Goal: Communication & Community: Answer question/provide support

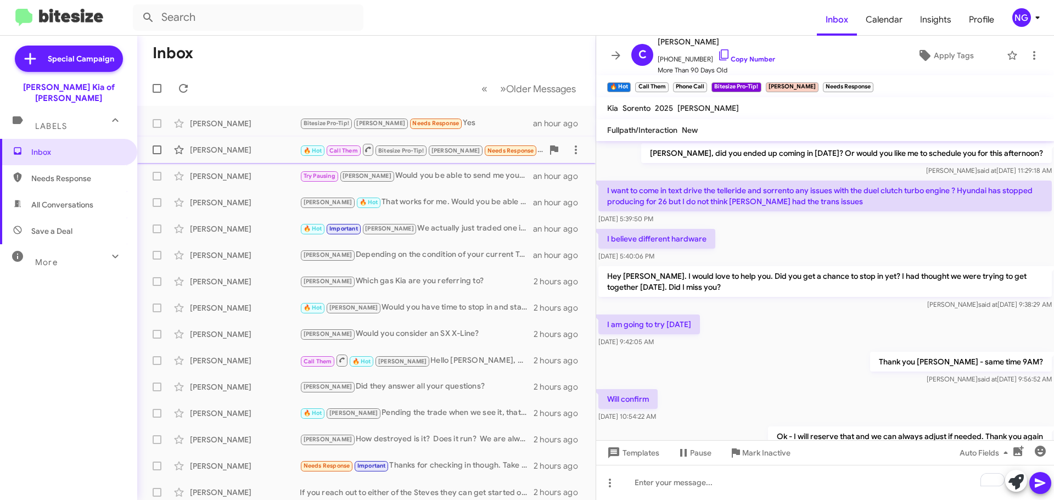
scroll to position [512, 0]
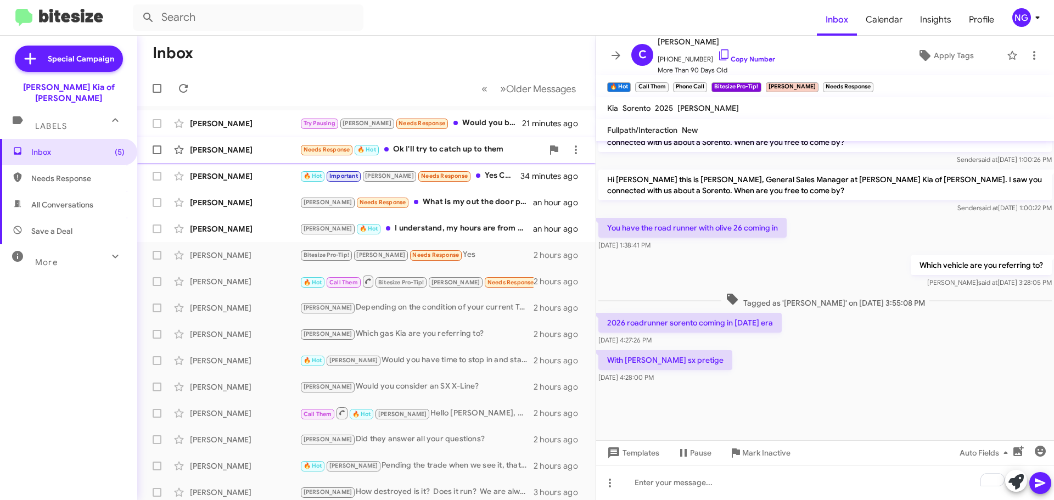
click at [422, 151] on div "Needs Response 🔥 Hot Ok I'll try to catch up to them" at bounding box center [421, 149] width 243 height 13
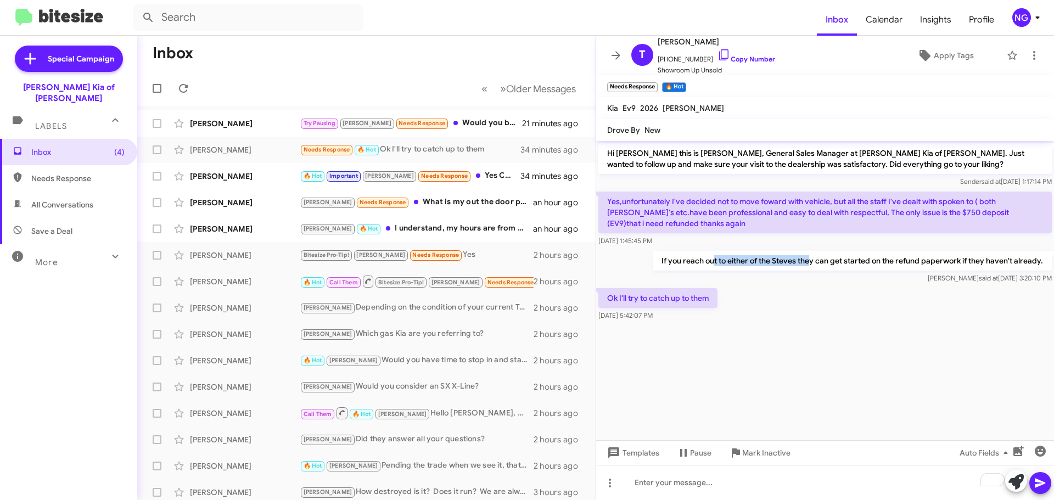
drag, startPoint x: 713, startPoint y: 268, endPoint x: 815, endPoint y: 265, distance: 102.7
click at [815, 265] on p "If you reach out to either of the Steves they can get started on the refund pap…" at bounding box center [852, 261] width 399 height 20
click at [851, 286] on div "Ok I'll try to catch up to them [DATE] 5:42:07 PM" at bounding box center [825, 304] width 458 height 37
click at [434, 121] on div "Try Pausing [PERSON_NAME] Needs Response Would you be able to do $84k on it? If…" at bounding box center [421, 123] width 243 height 13
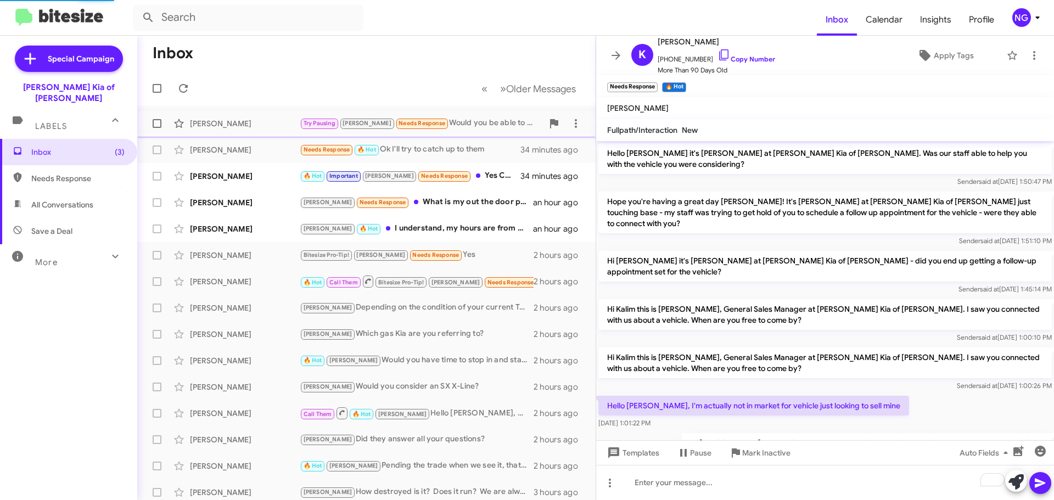
scroll to position [606, 0]
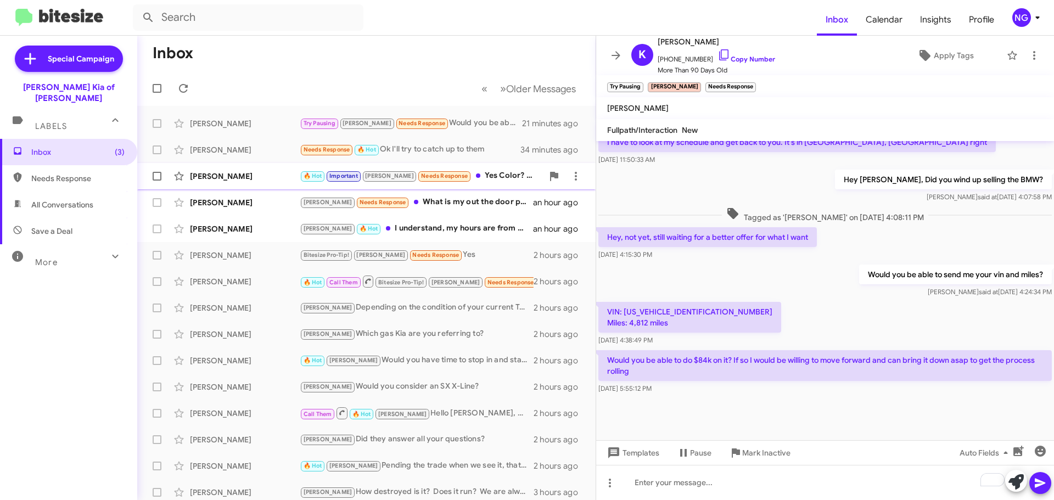
click at [235, 176] on div "[PERSON_NAME]" at bounding box center [245, 176] width 110 height 11
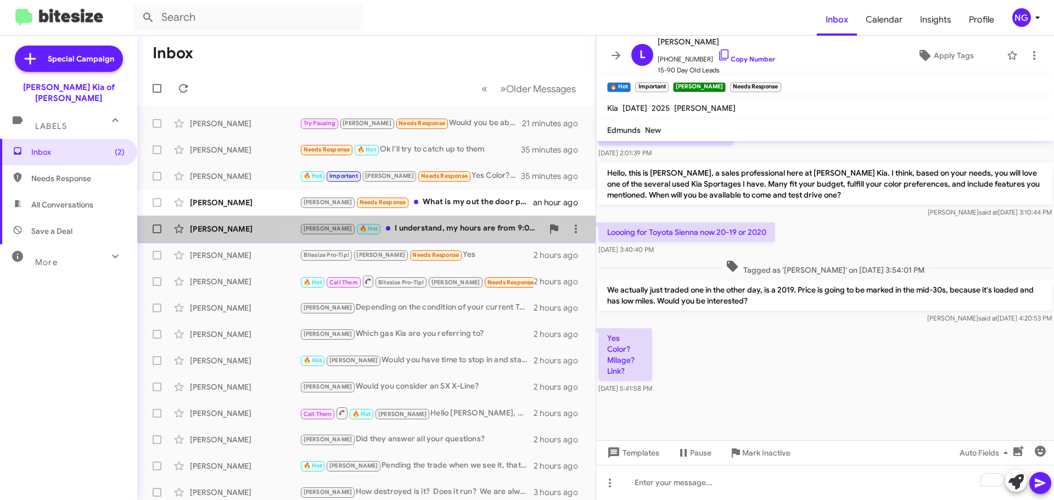
click at [460, 223] on div "[PERSON_NAME] 🔥 Hot I understand, my hours are from 9:00 am to 4:00 pm." at bounding box center [421, 228] width 243 height 13
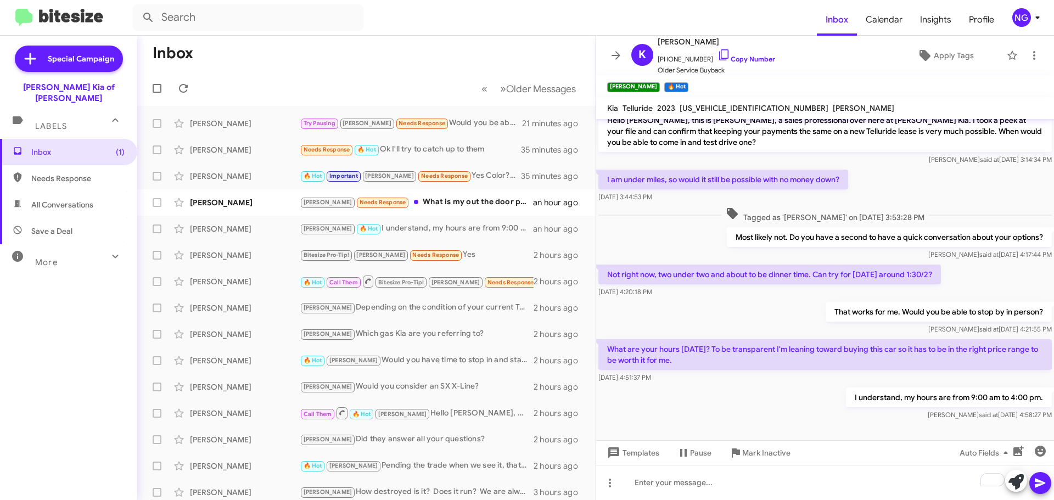
scroll to position [202, 0]
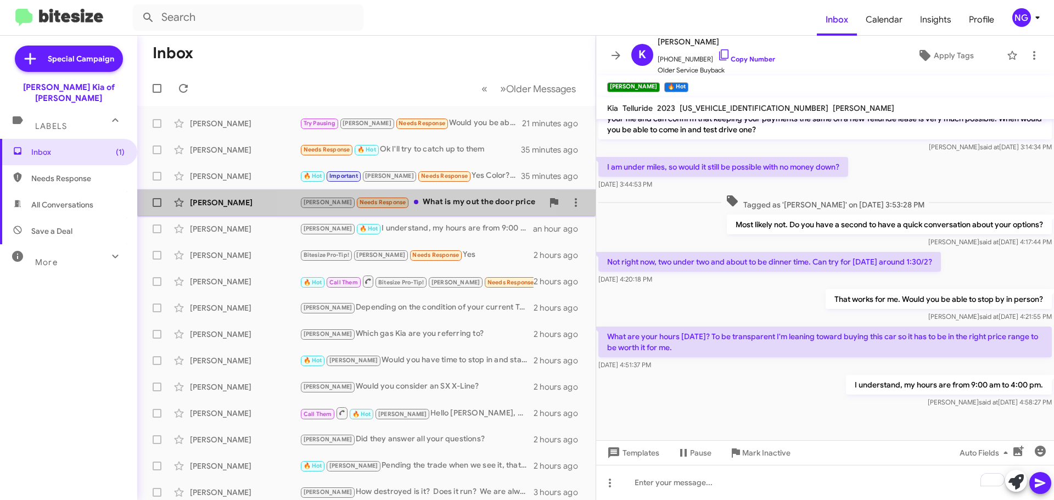
click at [409, 206] on div "[PERSON_NAME] Needs Response What is my out the door price" at bounding box center [421, 202] width 243 height 13
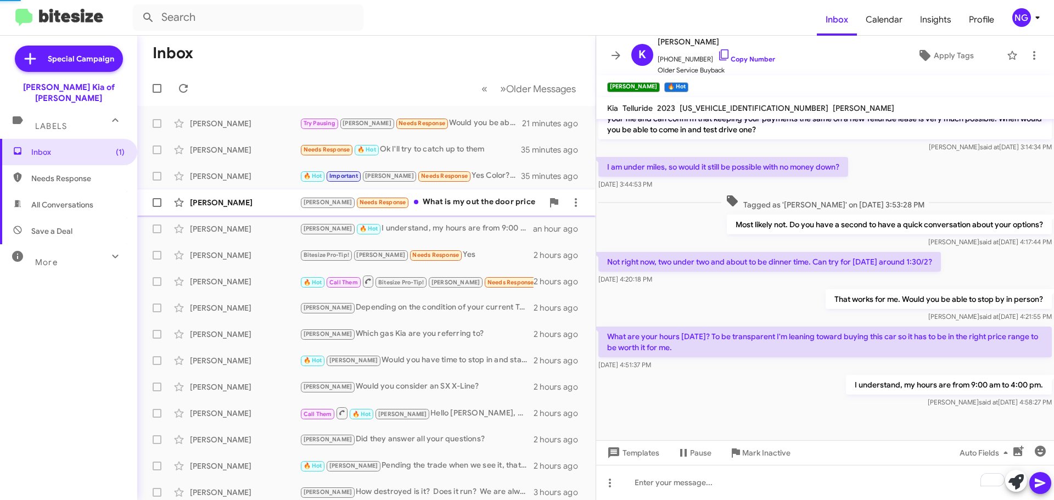
scroll to position [98, 0]
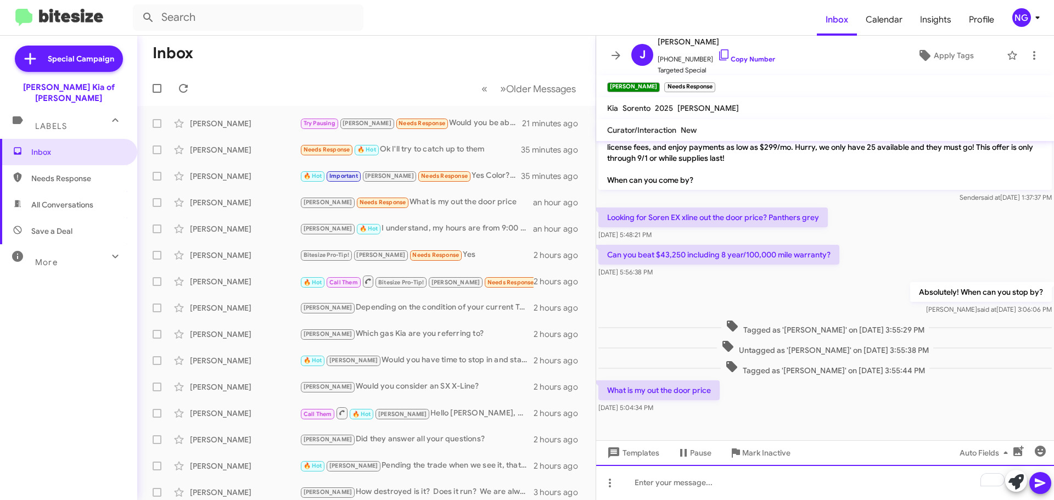
click at [765, 477] on div "To enrich screen reader interactions, please activate Accessibility in Grammarl…" at bounding box center [825, 482] width 458 height 35
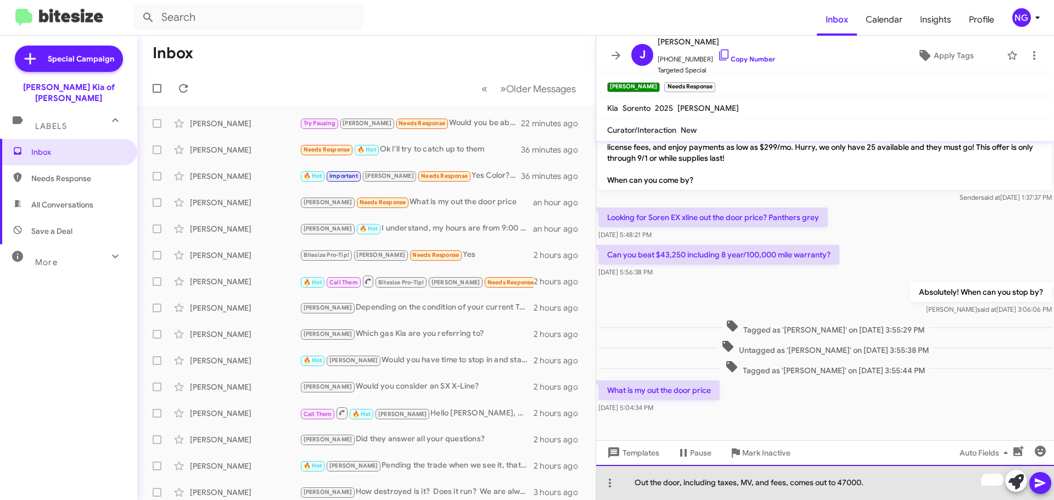
click at [887, 491] on div "Out the door, including taxes, MV, and fees, comes out to 47000." at bounding box center [825, 482] width 458 height 35
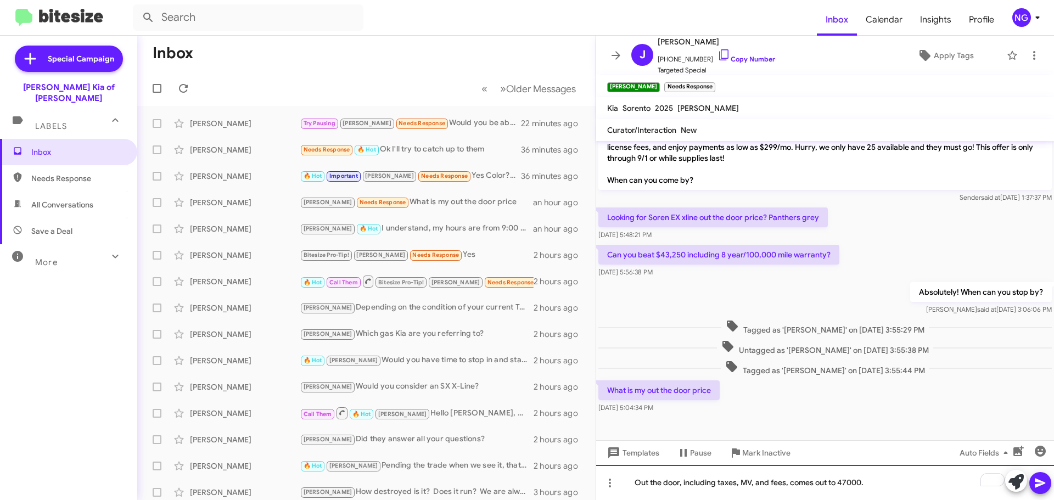
click at [847, 478] on div "Out the door, including taxes, MV, and fees, comes out to 47000." at bounding box center [825, 482] width 458 height 35
click at [902, 480] on div "Out the door, including taxes, MV, and fees, comes out to 47,000." at bounding box center [825, 482] width 458 height 35
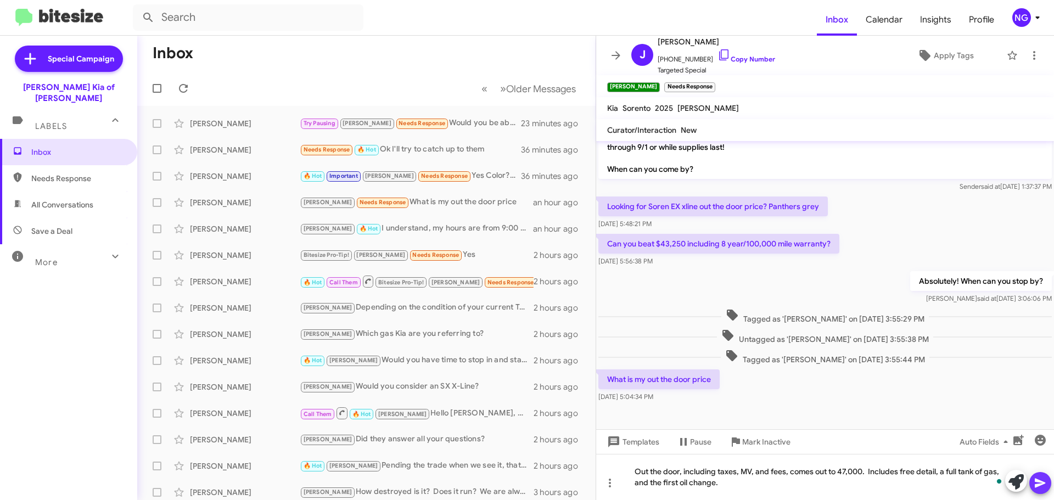
click at [1042, 486] on icon at bounding box center [1040, 483] width 13 height 13
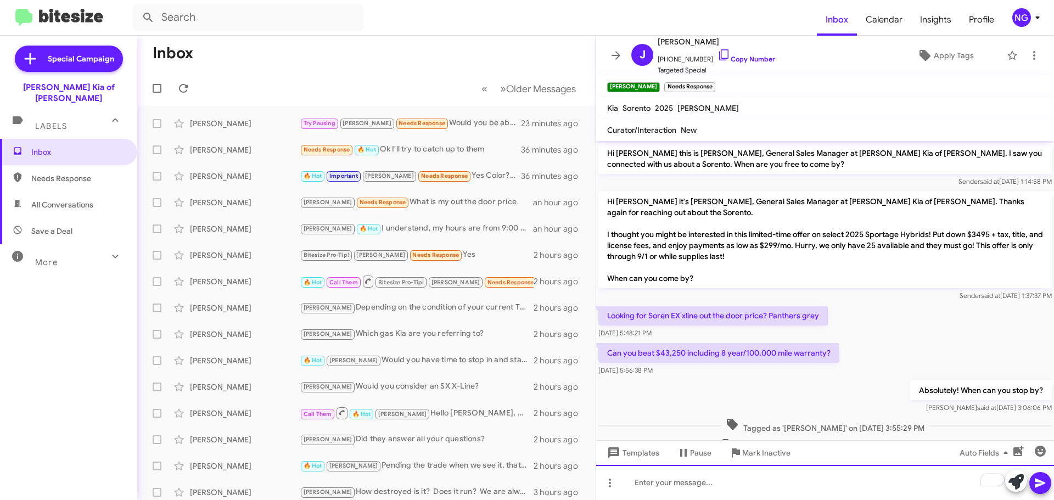
scroll to position [149, 0]
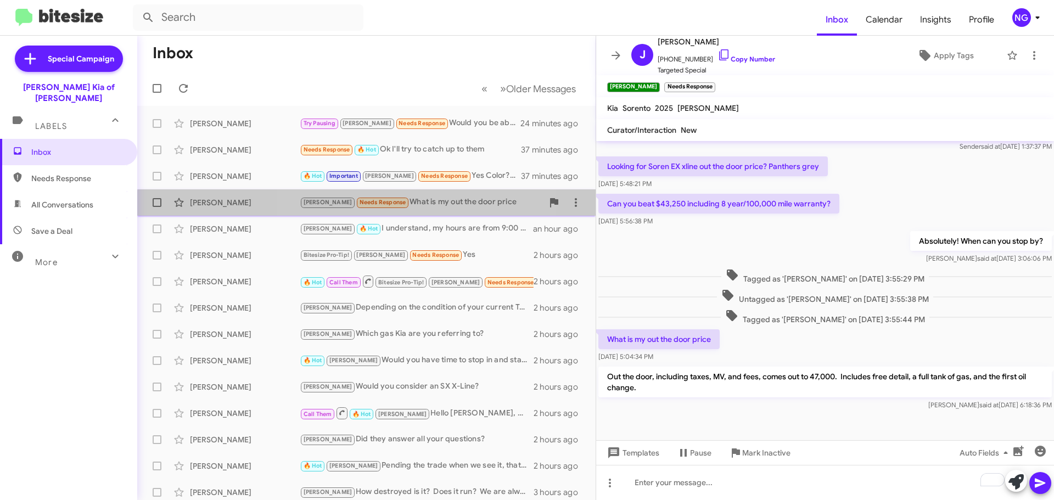
click at [406, 208] on div "[PERSON_NAME] Needs Response What is my out the door price" at bounding box center [421, 202] width 243 height 13
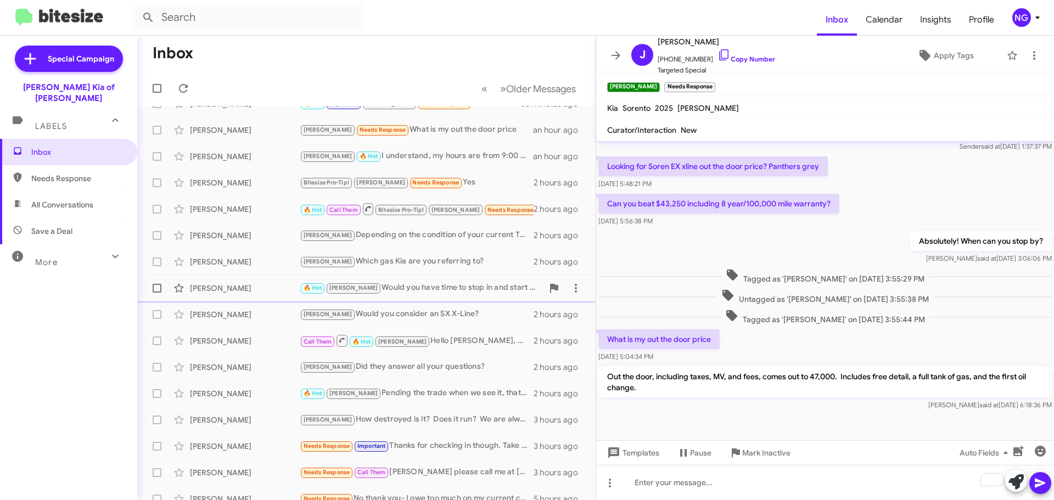
scroll to position [0, 0]
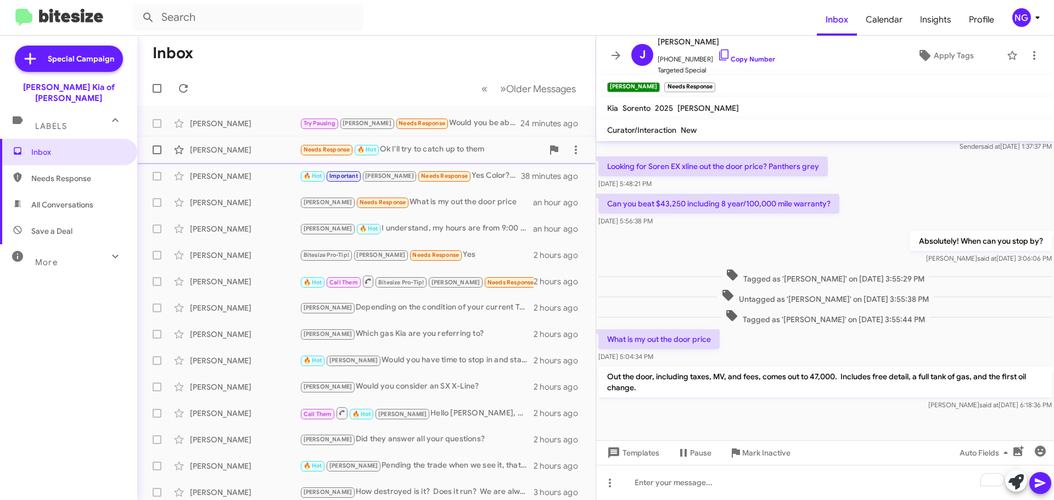
click at [427, 155] on div "Needs Response 🔥 Hot Ok I'll try to catch up to them" at bounding box center [421, 149] width 243 height 13
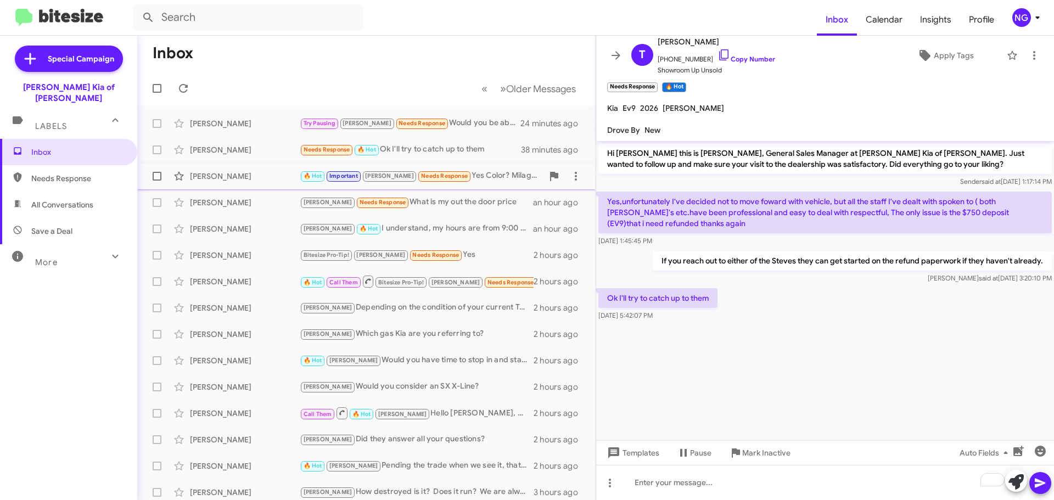
click at [497, 183] on div "[PERSON_NAME] 🔥 Hot Important [PERSON_NAME] Needs Response Yes Color? Milage? L…" at bounding box center [366, 176] width 441 height 22
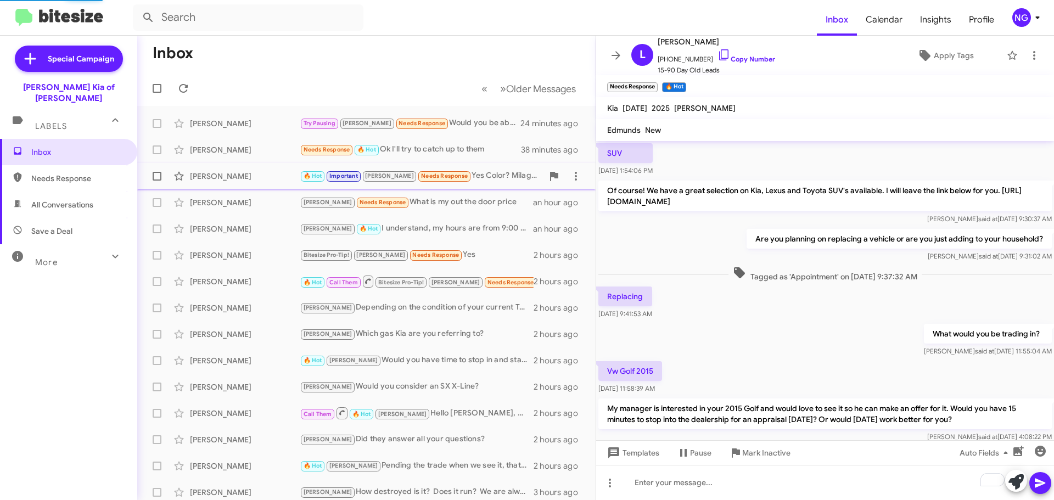
scroll to position [633, 0]
